Goal: Task Accomplishment & Management: Use online tool/utility

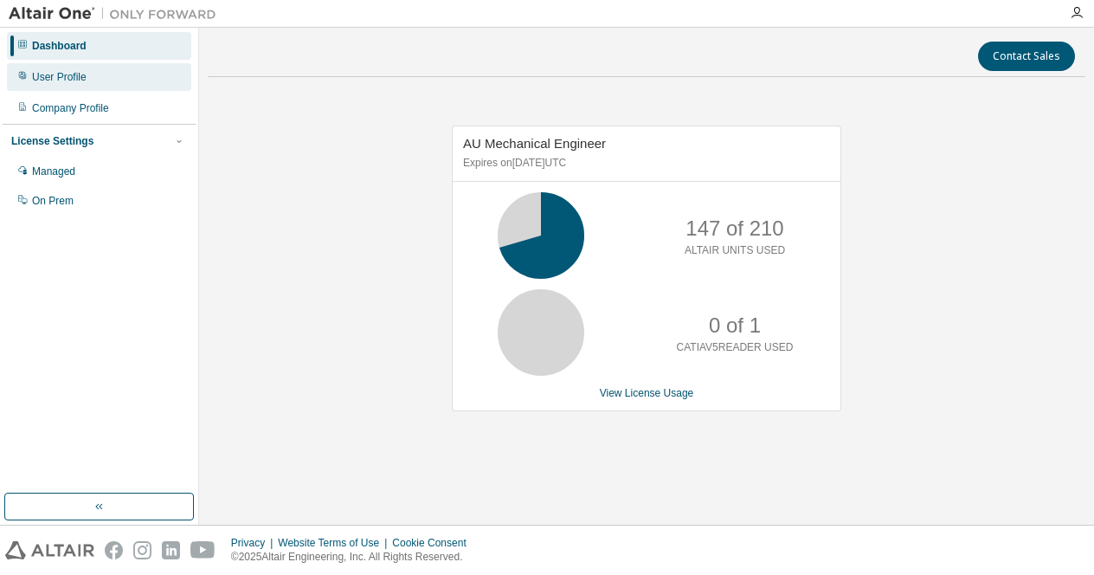
click at [72, 76] on div "User Profile" at bounding box center [59, 77] width 55 height 14
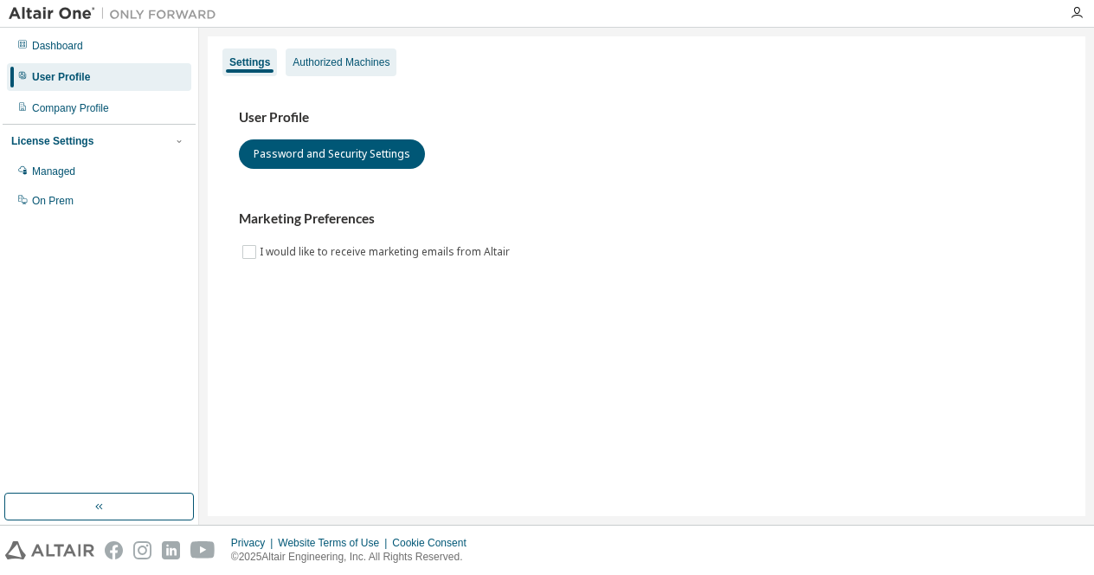
click at [377, 64] on div "Authorized Machines" at bounding box center [340, 62] width 97 height 14
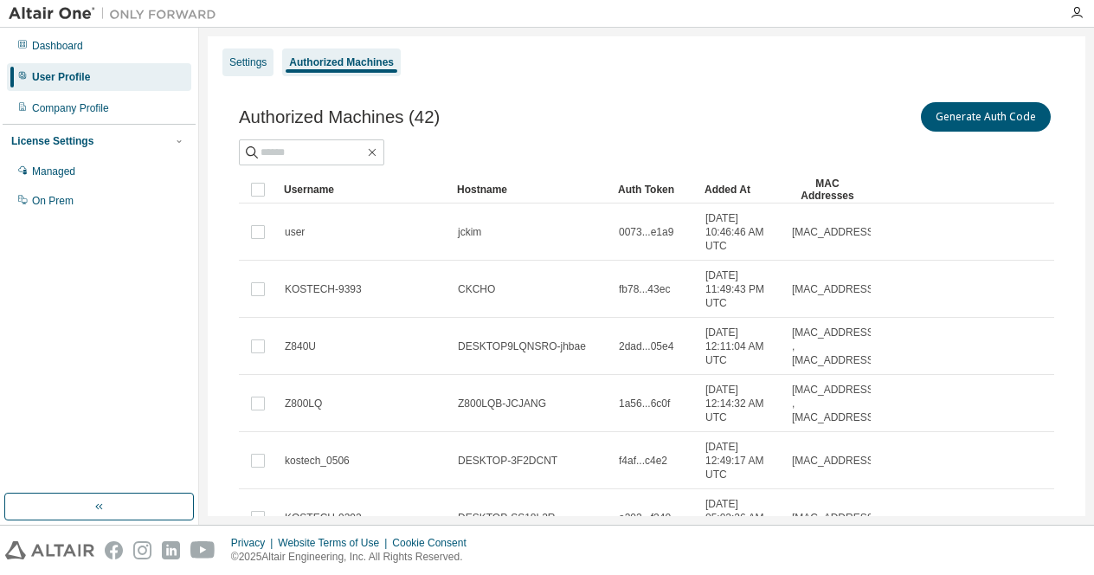
click at [230, 66] on div "Settings" at bounding box center [247, 62] width 37 height 14
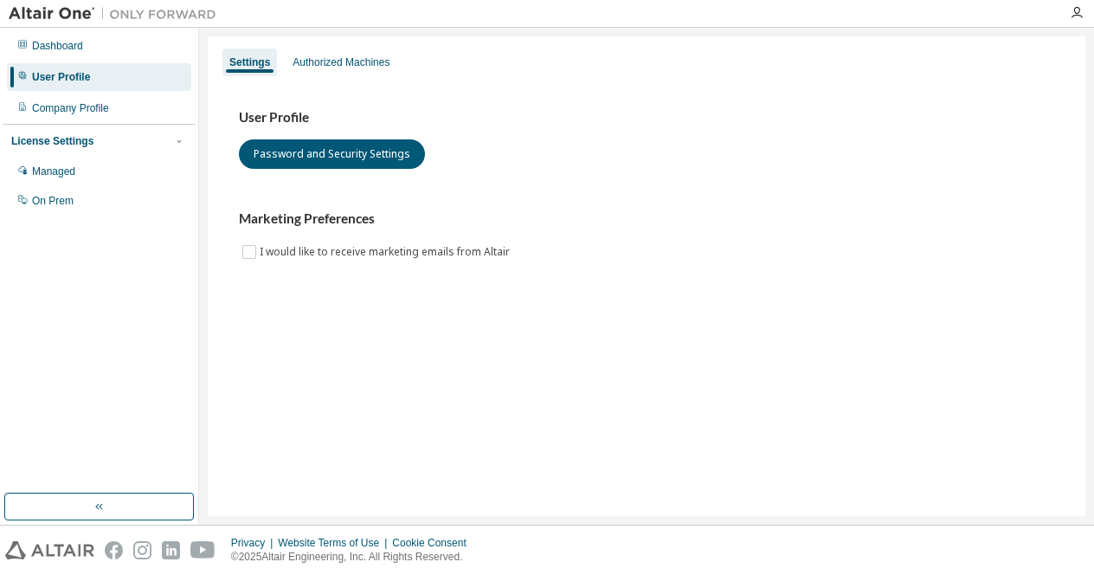
click at [90, 146] on div "License Settings" at bounding box center [99, 141] width 176 height 16
click at [77, 165] on div "Managed" at bounding box center [99, 171] width 184 height 28
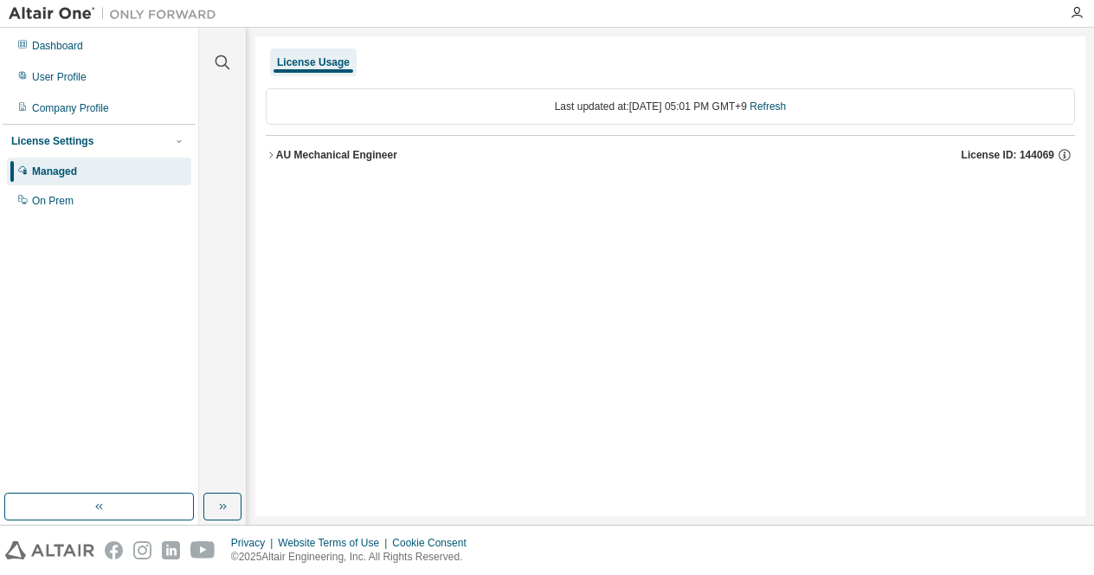
click at [272, 163] on button "AU Mechanical Engineer License ID: 144069" at bounding box center [670, 155] width 809 height 38
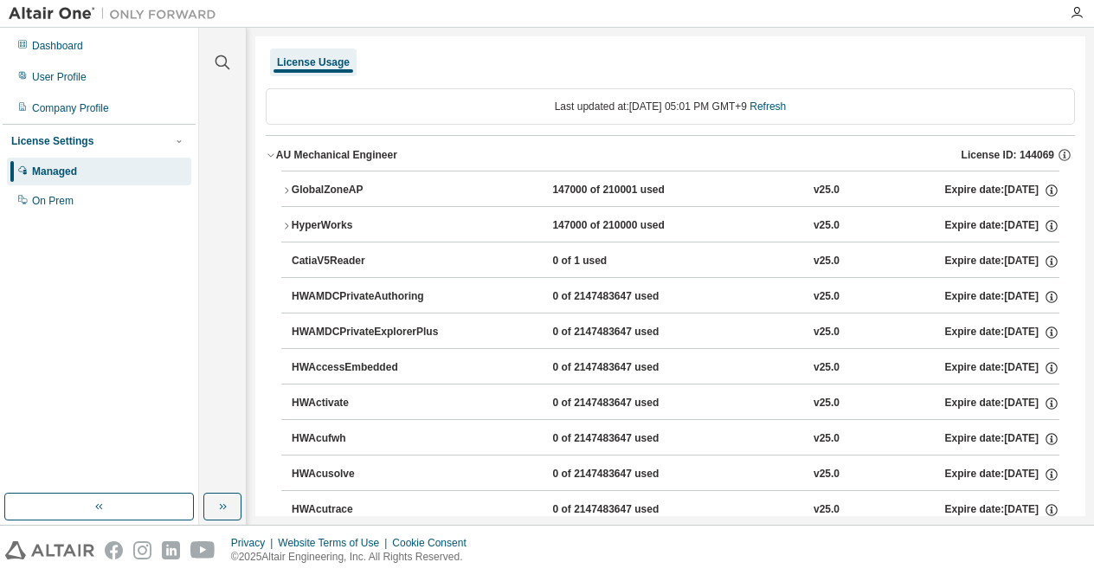
click at [272, 163] on button "AU Mechanical Engineer License ID: 144069" at bounding box center [670, 155] width 809 height 38
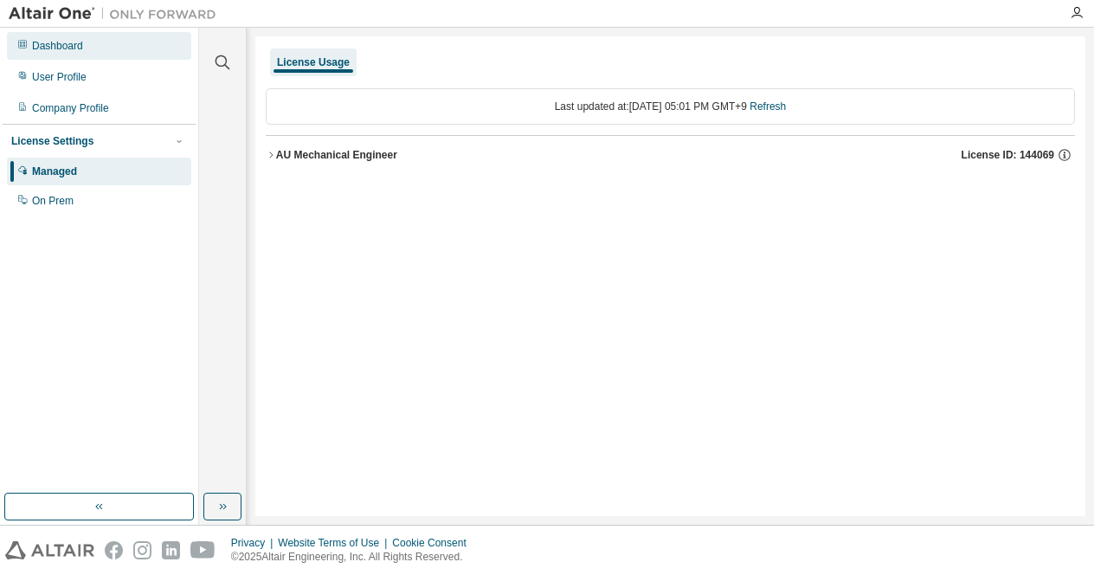
click at [64, 50] on div "Dashboard" at bounding box center [57, 46] width 51 height 14
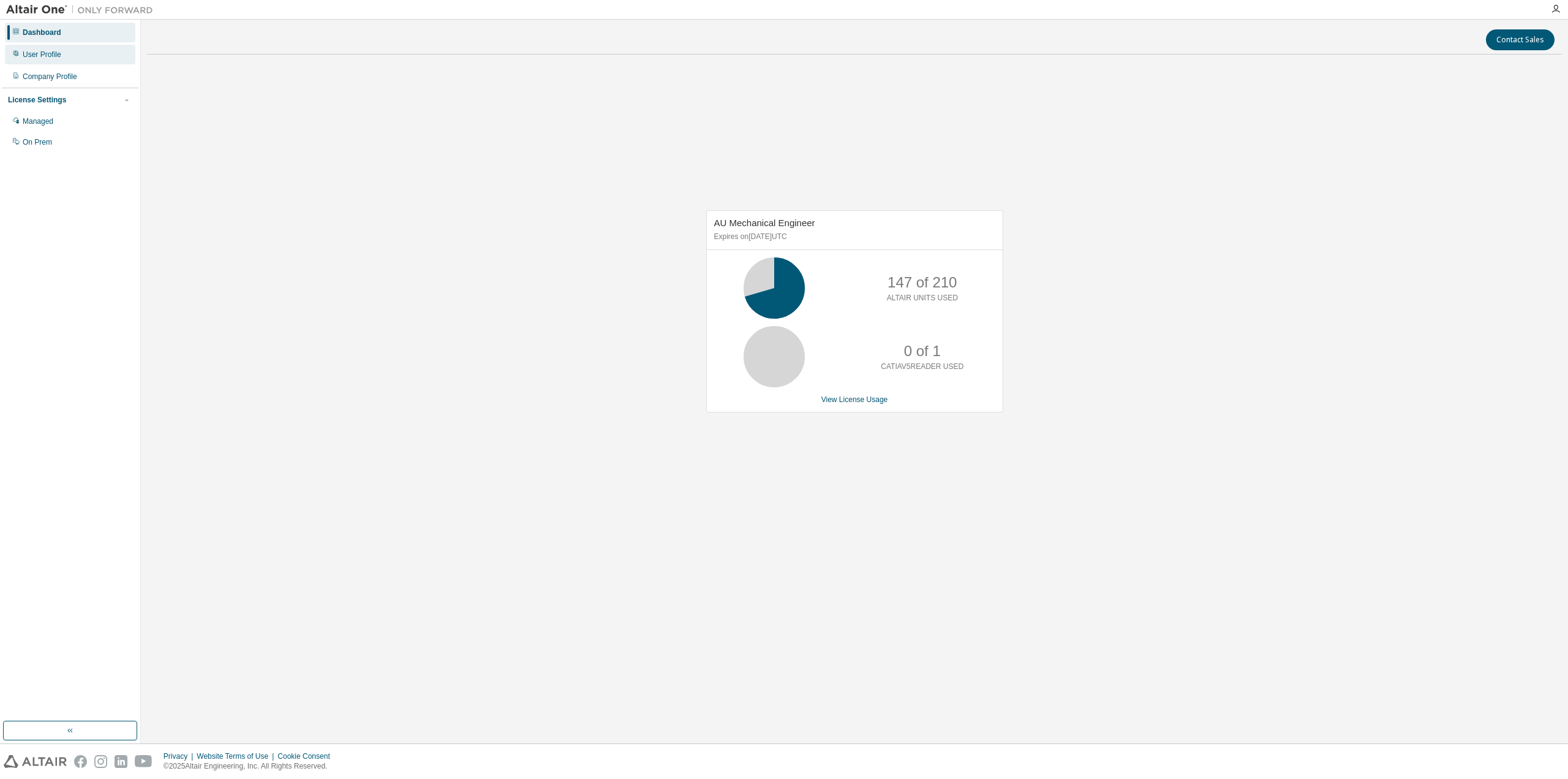
click at [43, 52] on div "User Profile" at bounding box center [42, 55] width 39 height 10
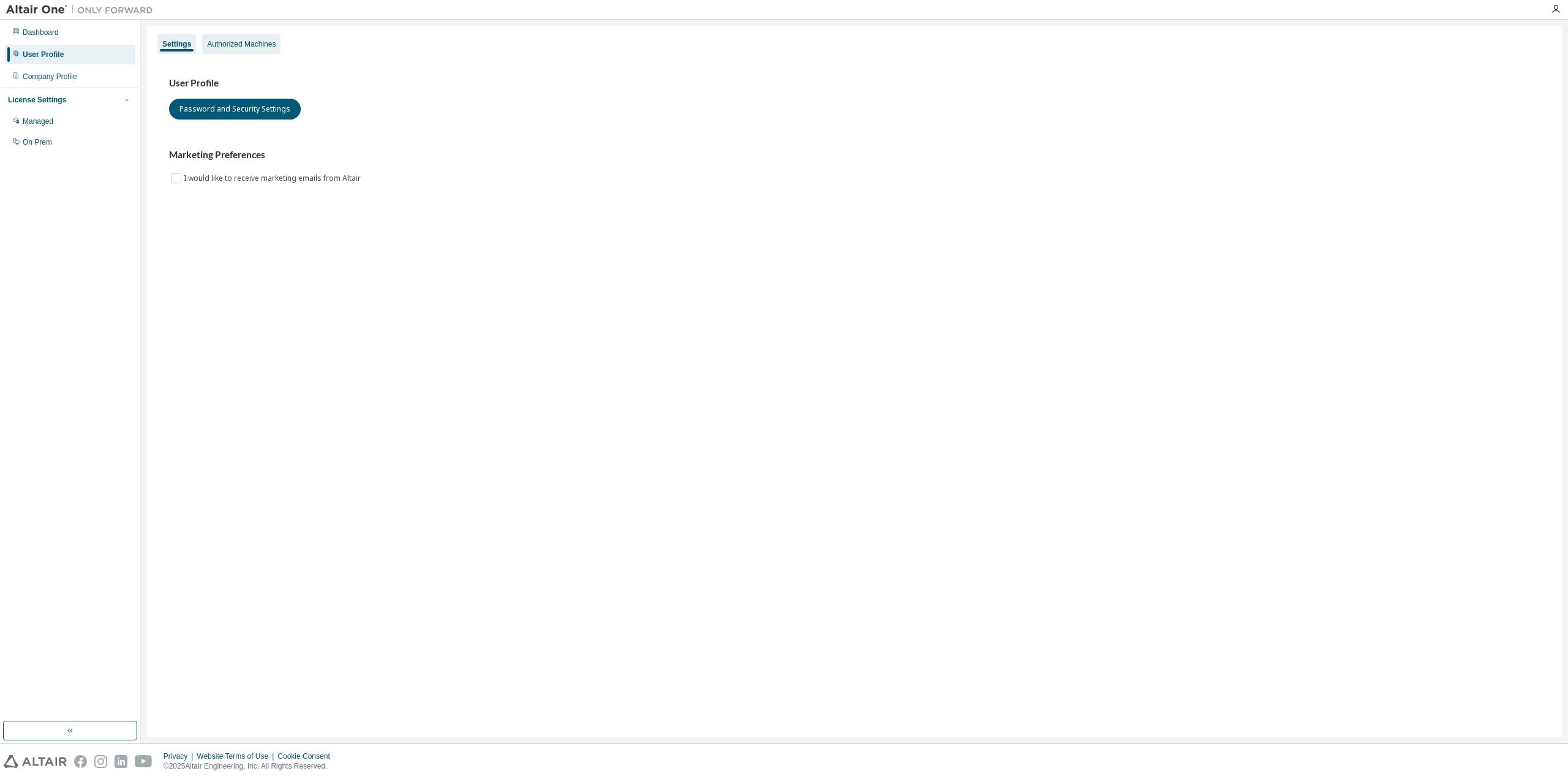
click at [254, 42] on div "Authorized Machines" at bounding box center [241, 44] width 69 height 10
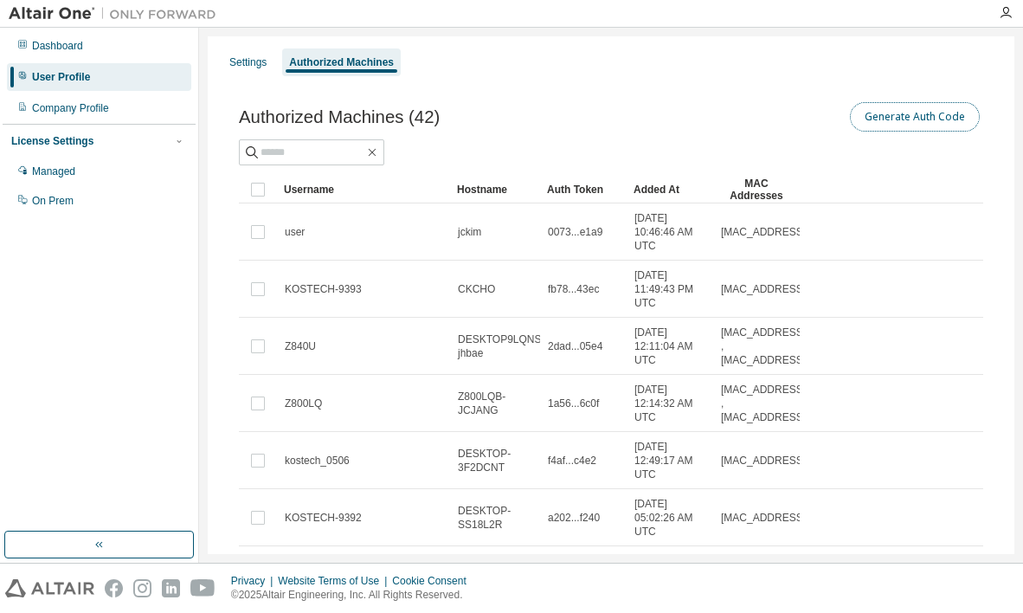
click at [925, 117] on button "Generate Auth Code" at bounding box center [915, 116] width 130 height 29
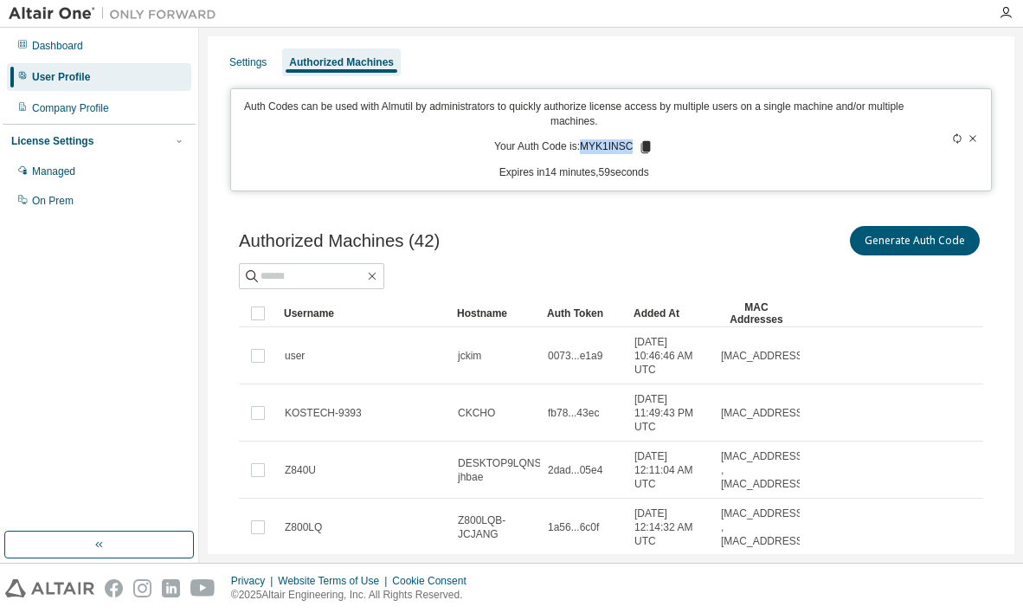
drag, startPoint x: 579, startPoint y: 145, endPoint x: 626, endPoint y: 145, distance: 46.7
click at [626, 145] on p "Your Auth Code is: MYK1INSC" at bounding box center [573, 147] width 159 height 16
copy p "MYK1INSC"
